Goal: Information Seeking & Learning: Find specific fact

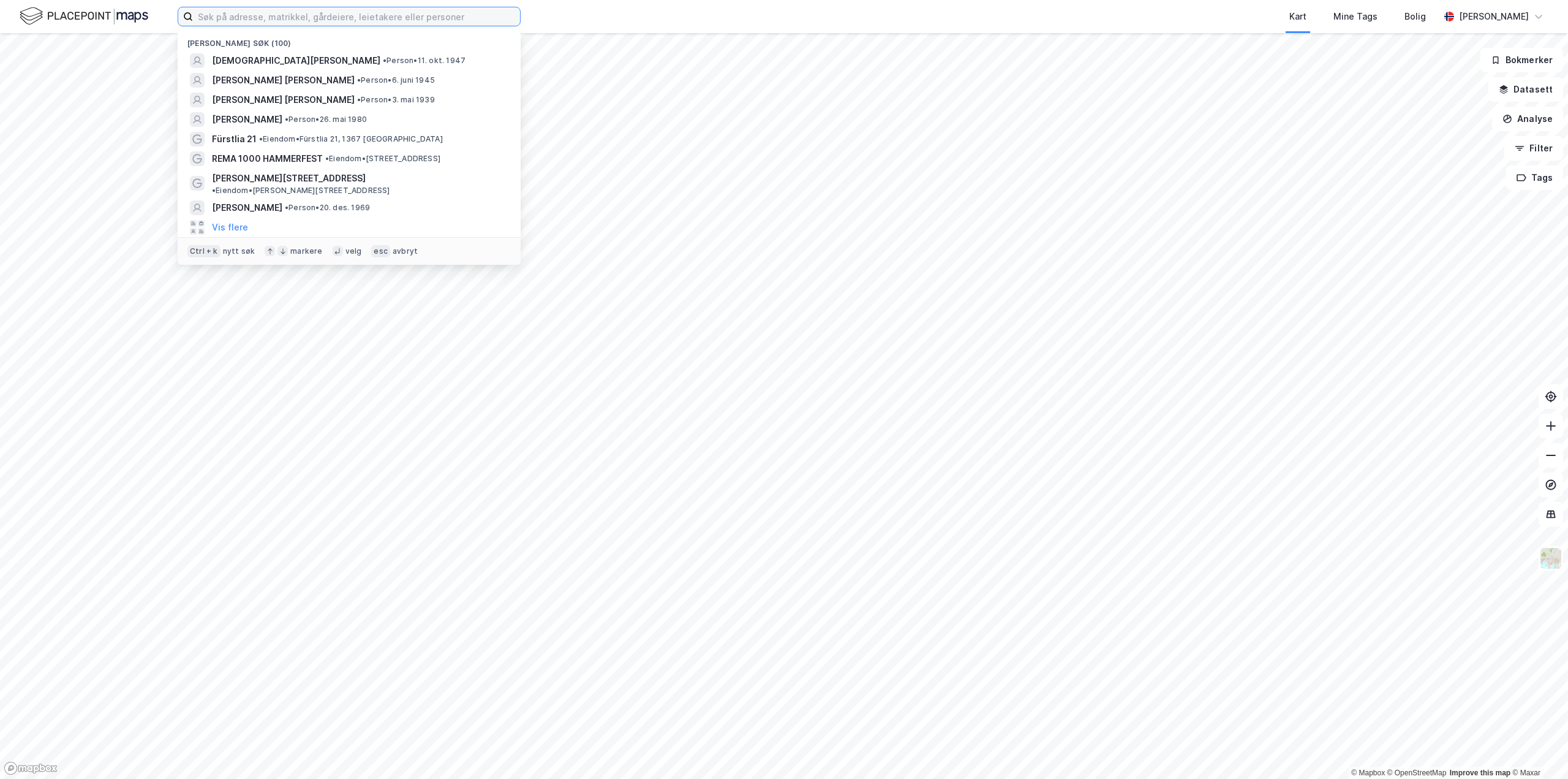
click at [230, 16] on input at bounding box center [357, 16] width 327 height 18
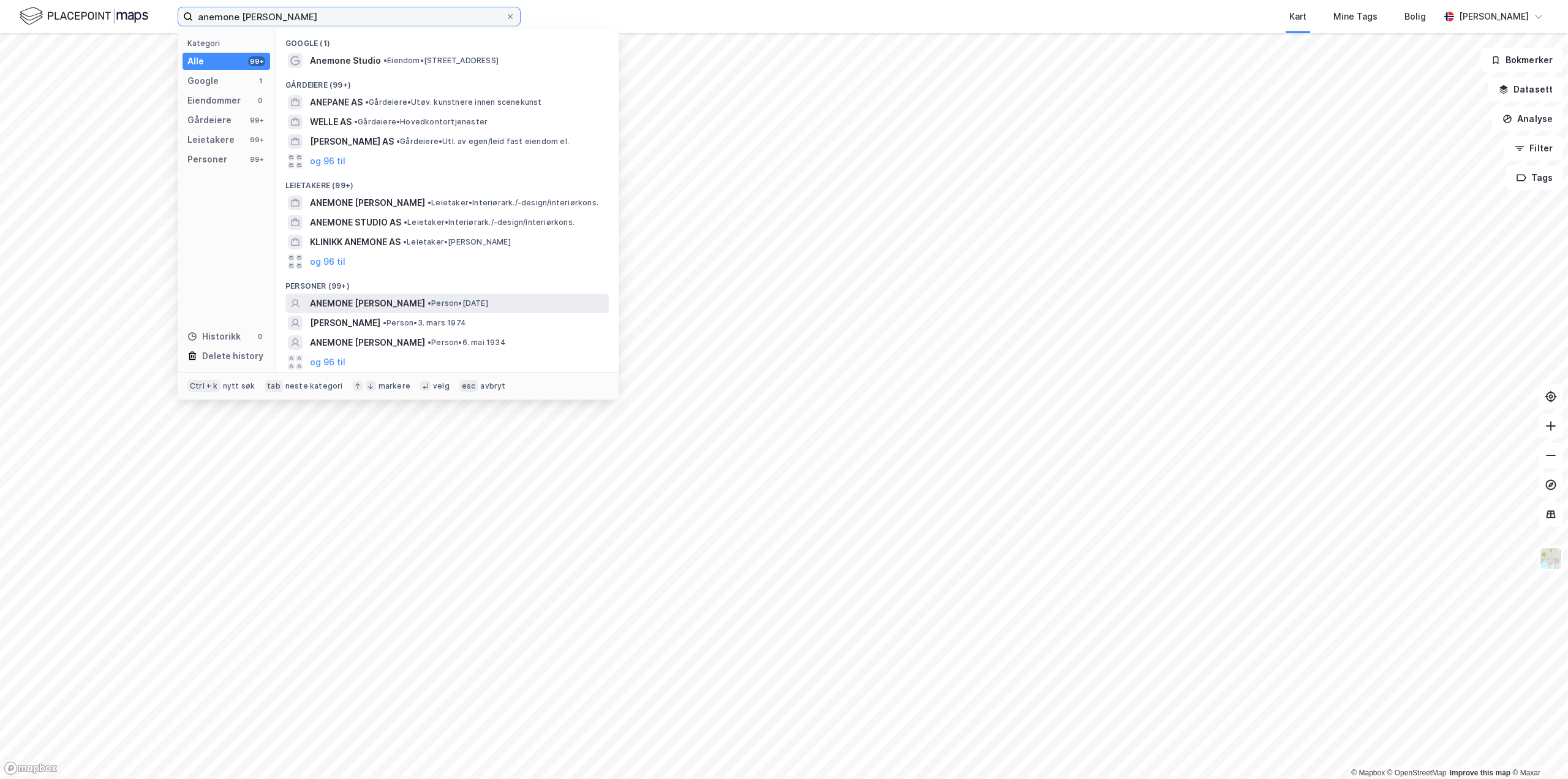
type input "anemone [PERSON_NAME]"
click at [367, 306] on span "ANEMONE [PERSON_NAME]" at bounding box center [367, 303] width 115 height 14
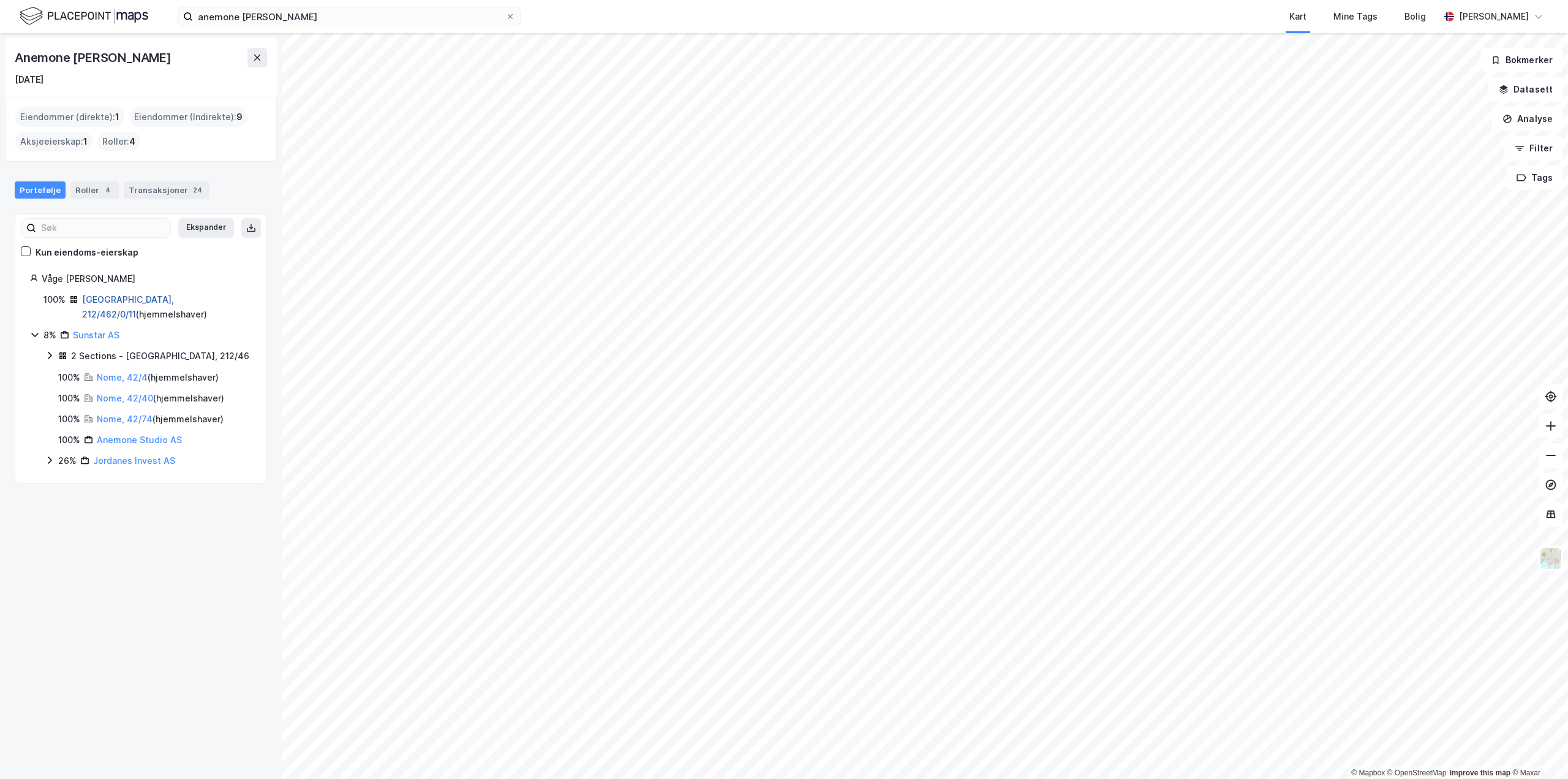
click at [113, 297] on link "[GEOGRAPHIC_DATA], 212/462/0/11" at bounding box center [128, 307] width 92 height 25
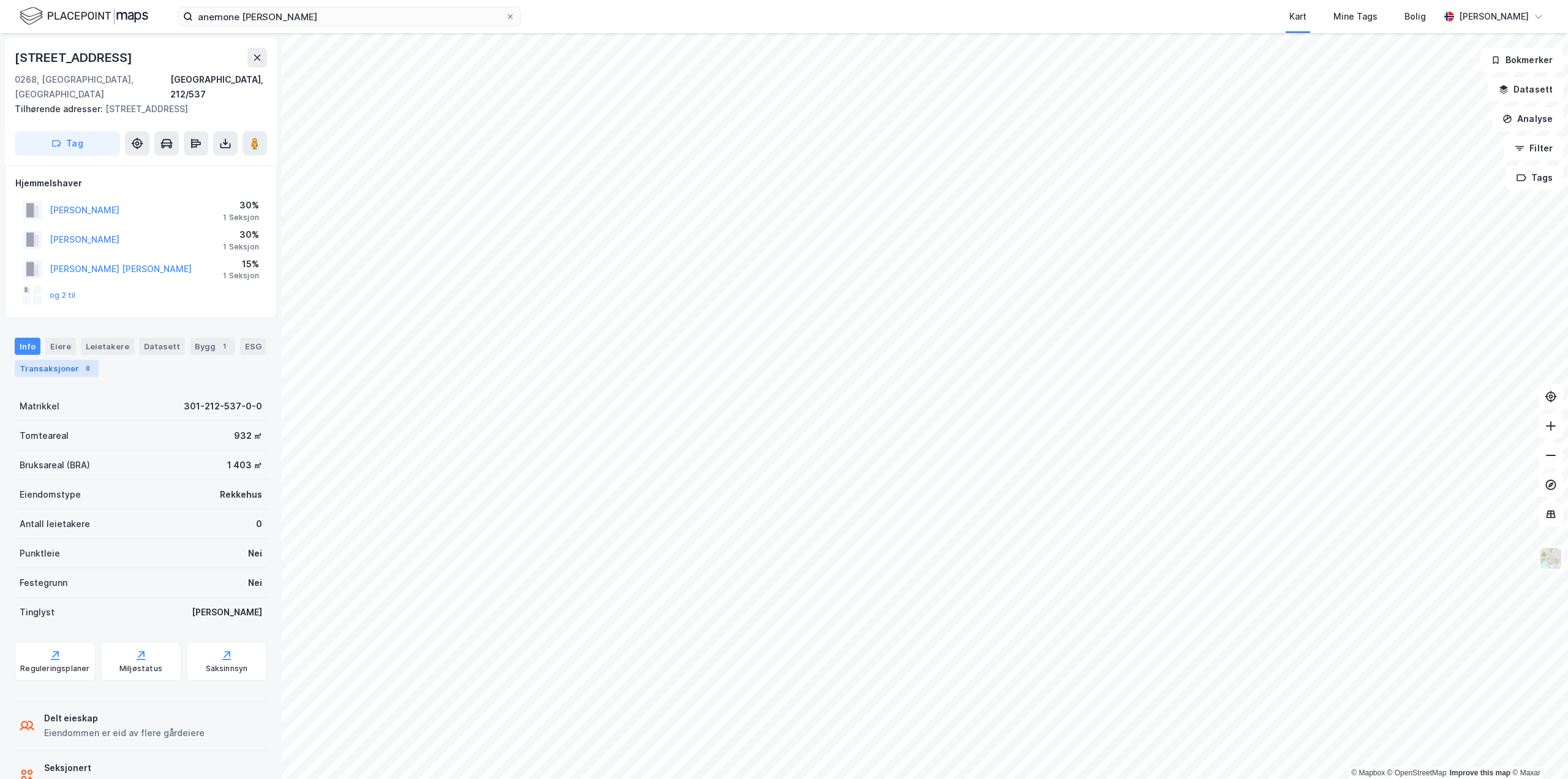
click at [43, 360] on div "Transaksjoner 8" at bounding box center [56, 368] width 84 height 17
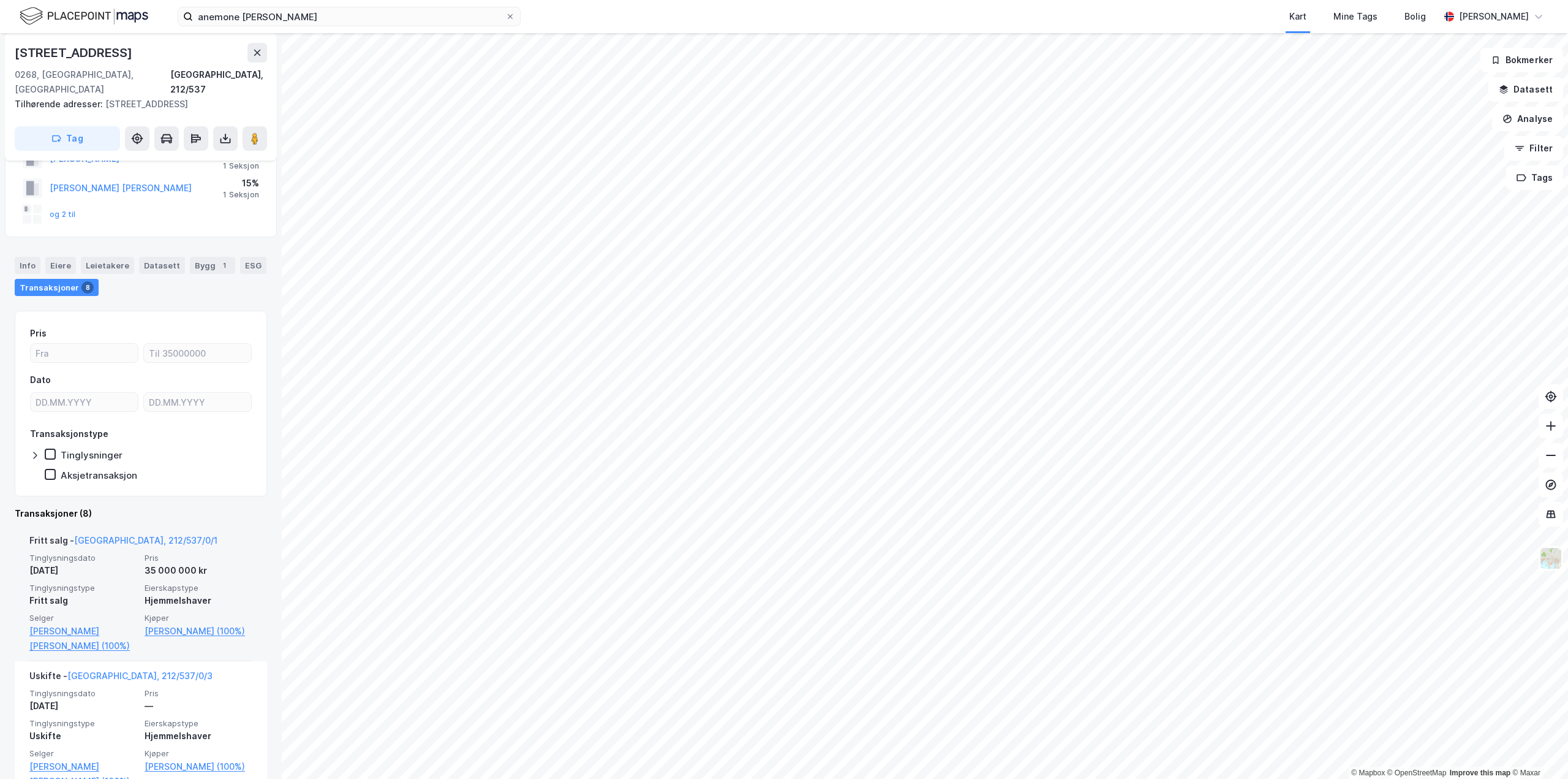
scroll to position [184, 0]
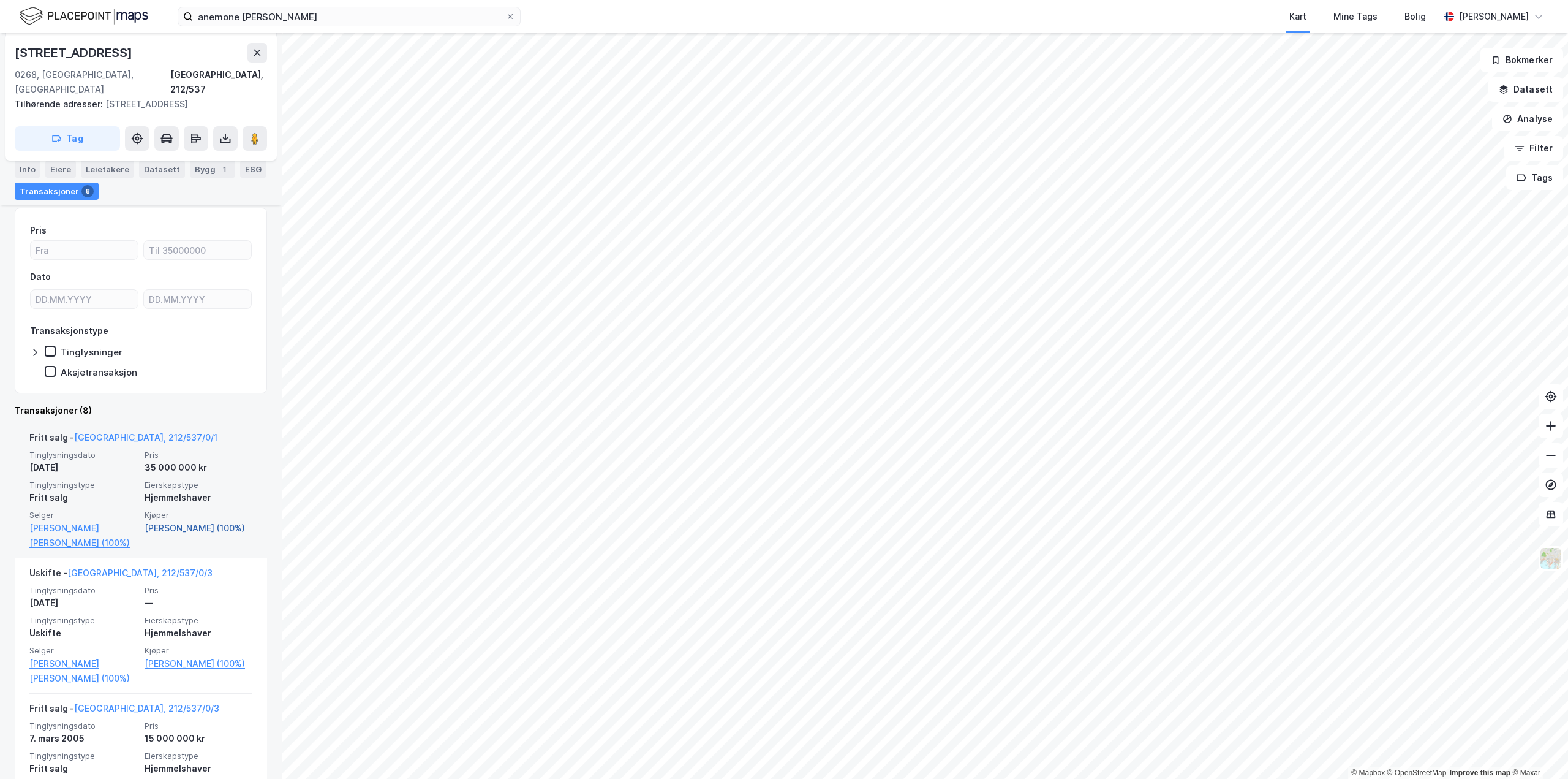
click at [180, 521] on link "[PERSON_NAME] (100%)" at bounding box center [198, 528] width 108 height 14
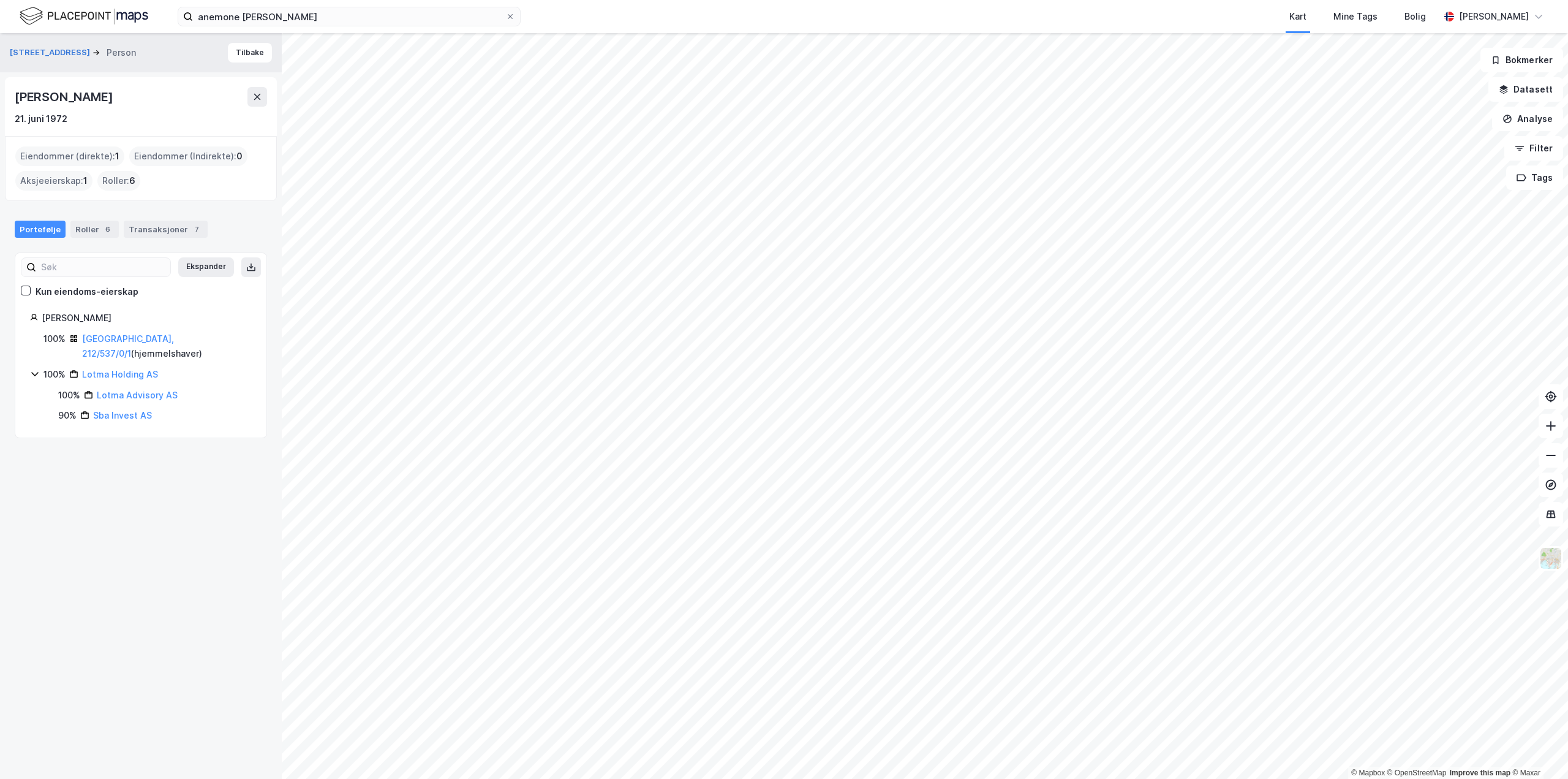
drag, startPoint x: 16, startPoint y: 100, endPoint x: 169, endPoint y: 93, distance: 153.2
click at [169, 93] on div "[PERSON_NAME]" at bounding box center [140, 96] width 252 height 20
